Goal: Task Accomplishment & Management: Manage account settings

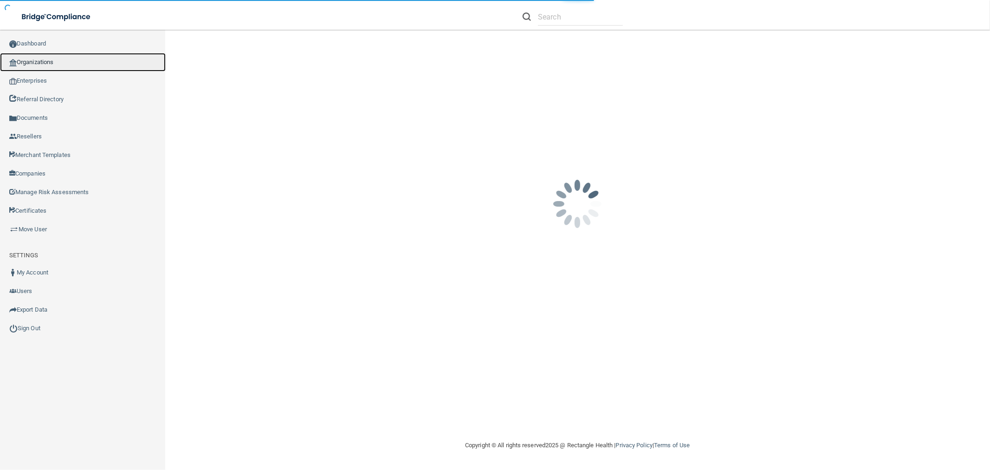
click at [66, 65] on link "Organizations" at bounding box center [83, 62] width 166 height 19
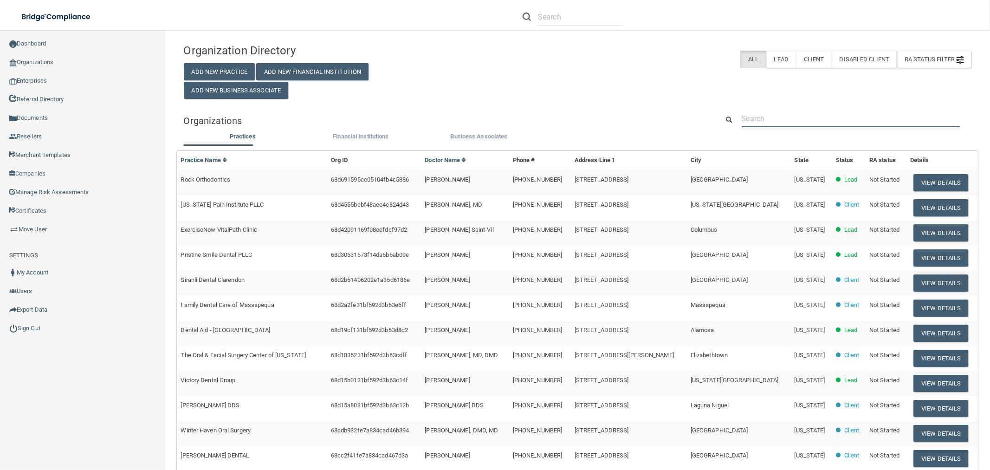
click at [804, 121] on input "text" at bounding box center [850, 118] width 218 height 17
paste input "Premier Dental Care"
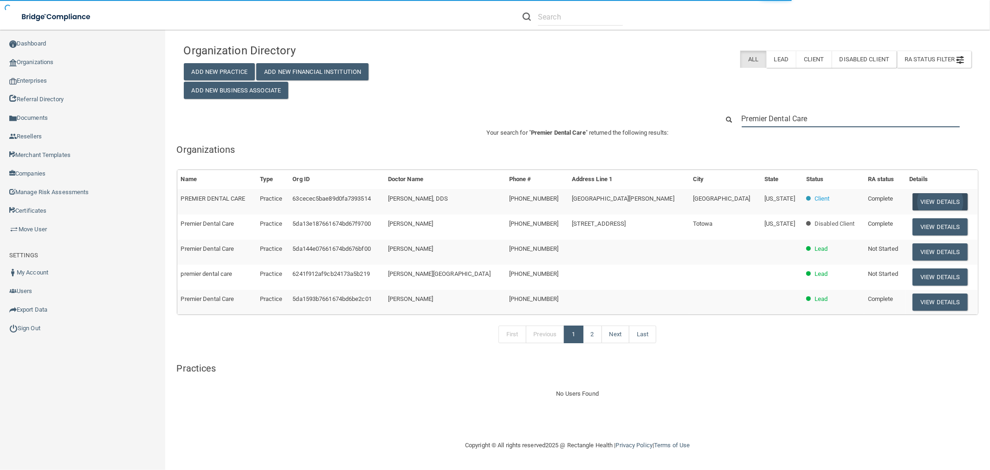
type input "Premier Dental Care"
click at [929, 197] on button "View Details" at bounding box center [939, 201] width 55 height 17
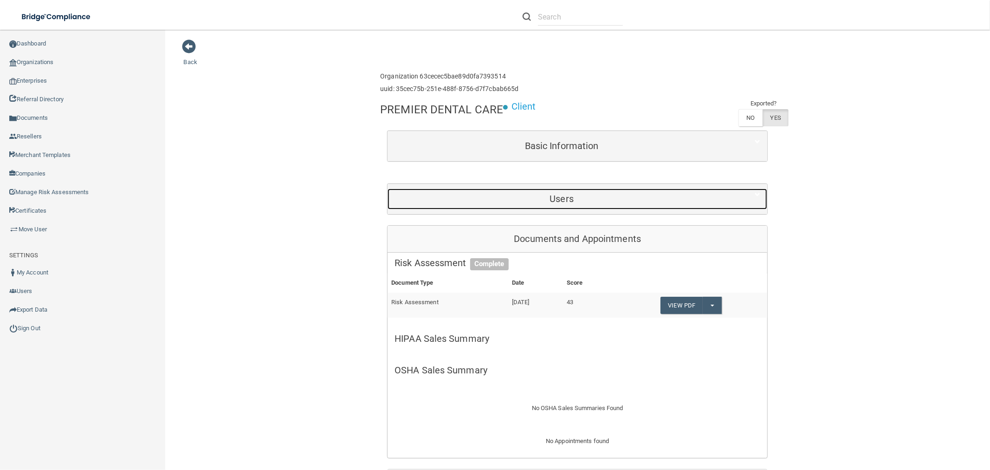
click at [553, 205] on div "Users" at bounding box center [561, 198] width 348 height 21
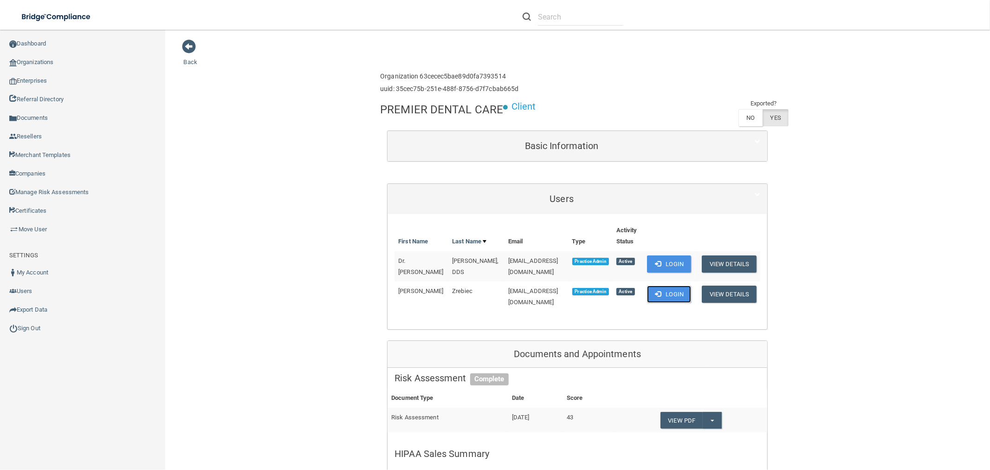
click at [663, 289] on button "Login" at bounding box center [669, 293] width 44 height 17
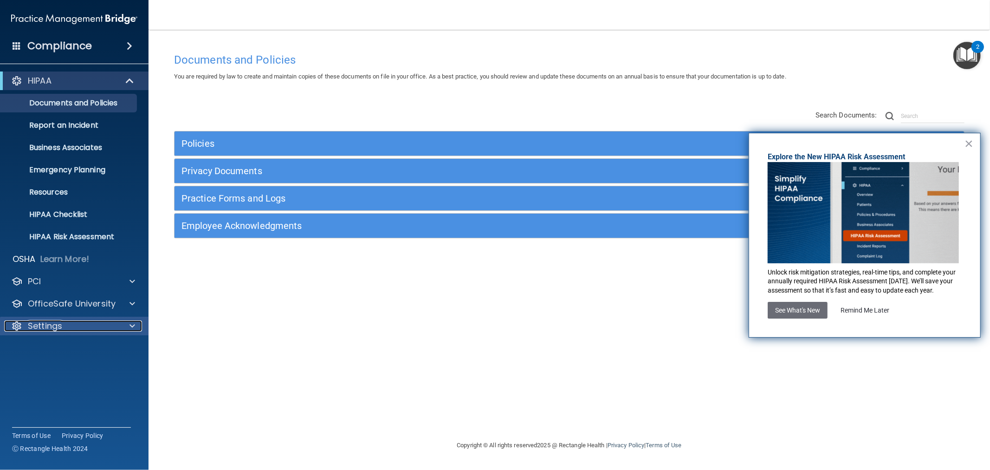
drag, startPoint x: 64, startPoint y: 322, endPoint x: 64, endPoint y: 334, distance: 12.5
click at [64, 322] on div "Settings" at bounding box center [61, 325] width 115 height 11
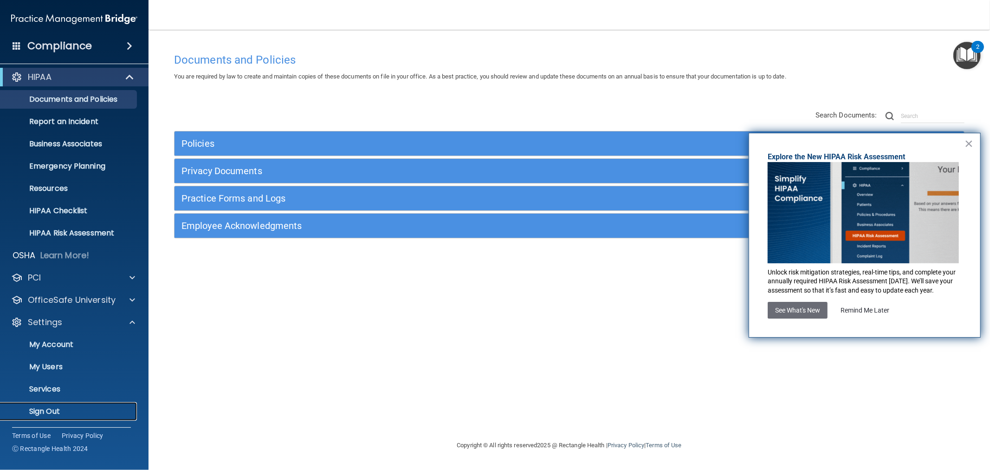
click at [45, 408] on p "Sign Out" at bounding box center [69, 410] width 127 height 9
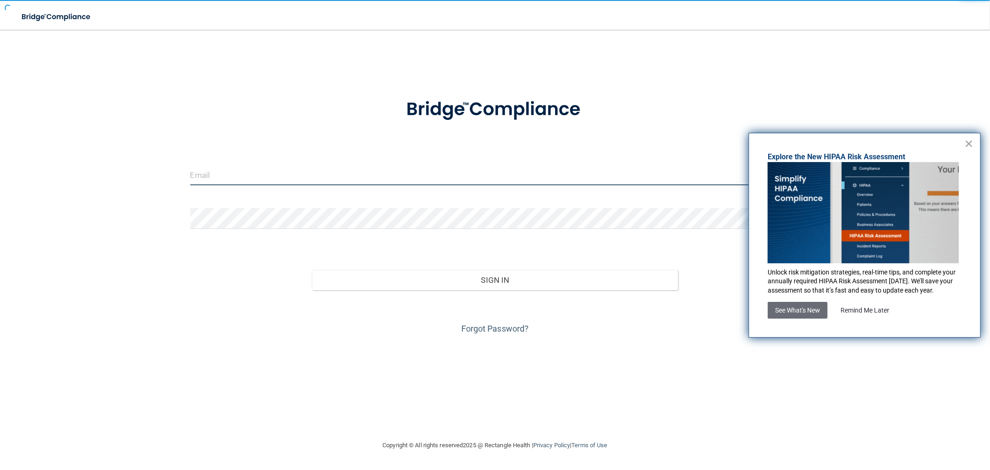
type input "[EMAIL_ADDRESS][DOMAIN_NAME]"
